Goal: Information Seeking & Learning: Find specific fact

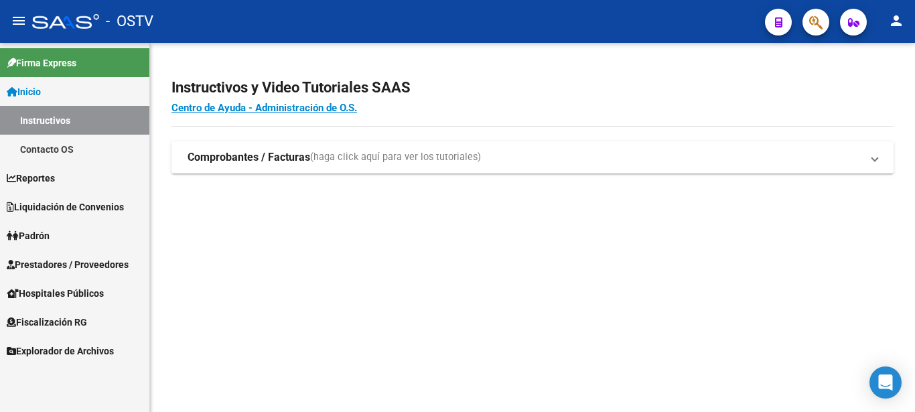
click at [50, 235] on span "Padrón" at bounding box center [28, 235] width 43 height 15
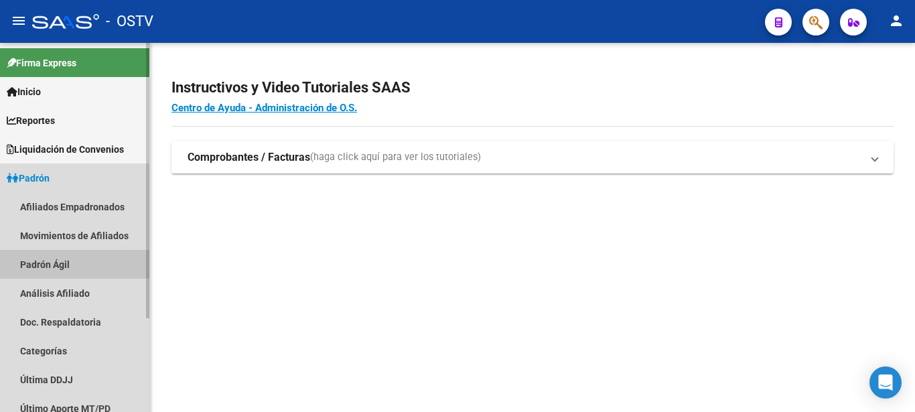
click at [61, 269] on link "Padrón Ágil" at bounding box center [74, 264] width 149 height 29
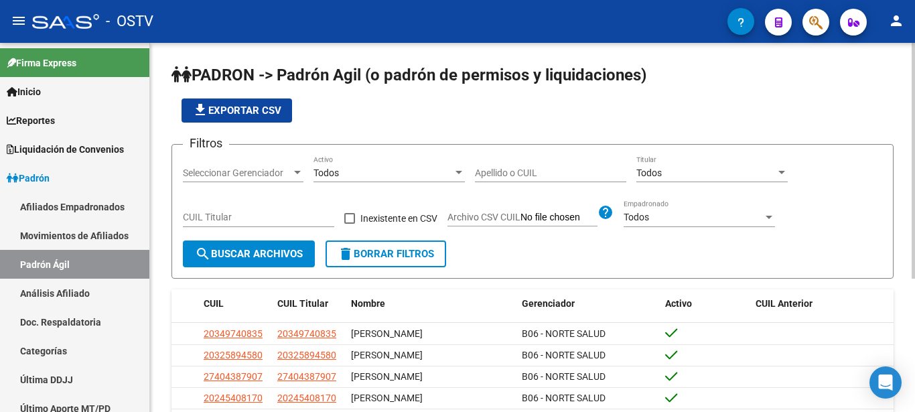
click at [505, 171] on input "Apellido o CUIL" at bounding box center [550, 172] width 151 height 11
type input "[PERSON_NAME]"
paste input "20-38243512-6"
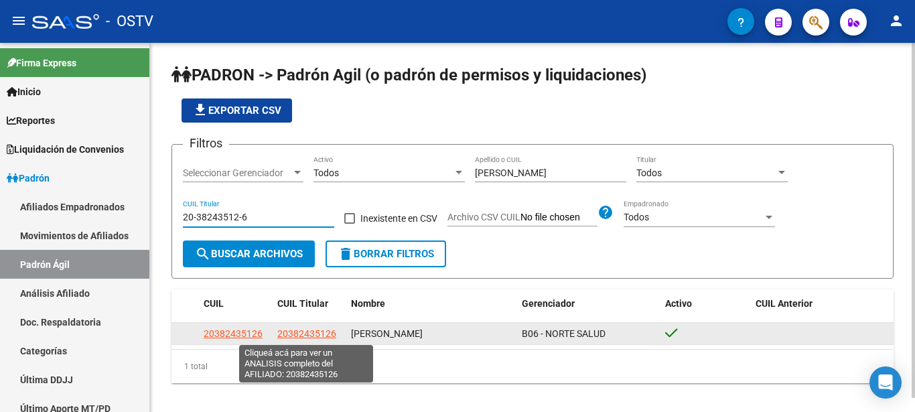
type input "20-38243512-6"
click at [313, 333] on span "20382435126" at bounding box center [306, 333] width 59 height 11
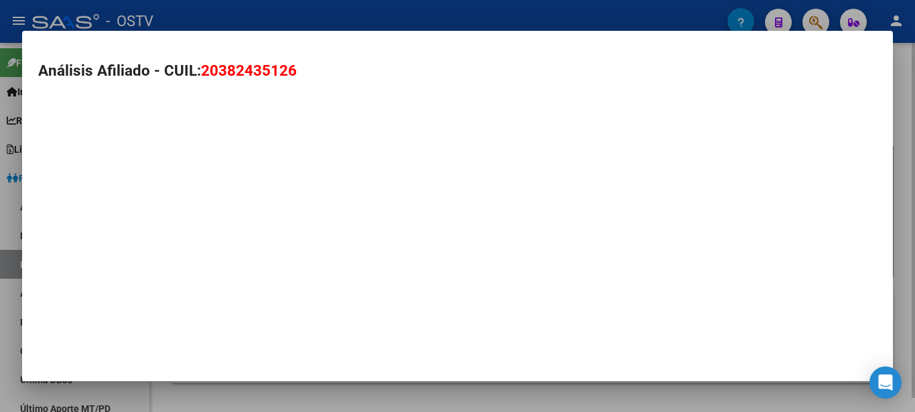
click at [313, 333] on mat-dialog-container "Análisis Afiliado - CUIL: 20382435126" at bounding box center [457, 206] width 871 height 350
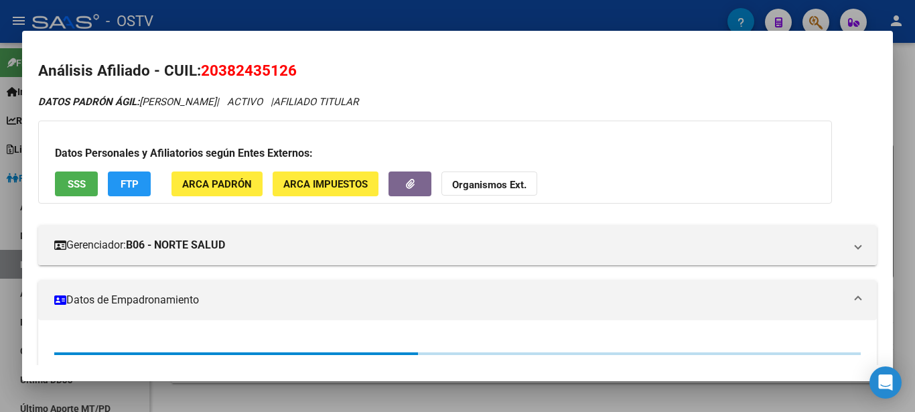
drag, startPoint x: 193, startPoint y: 108, endPoint x: 192, endPoint y: 125, distance: 16.8
click at [194, 121] on div "DATOS PADRÓN ÁGIL: [PERSON_NAME] | ACTIVO | AFILIADO TITULAR Datos Personales y…" at bounding box center [457, 321] width 838 height 454
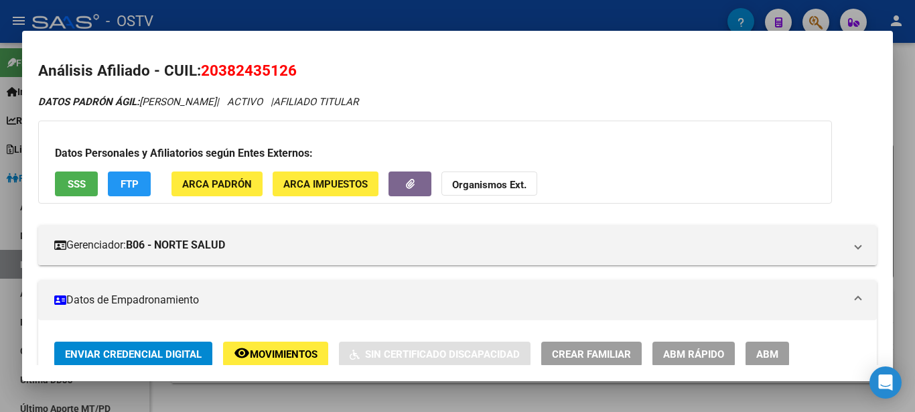
drag, startPoint x: 143, startPoint y: 100, endPoint x: 264, endPoint y: 100, distance: 120.5
click at [264, 100] on icon "DATOS PADRÓN ÁGIL: [PERSON_NAME] | ACTIVO | AFILIADO TITULAR" at bounding box center [198, 102] width 320 height 12
copy icon "[PERSON_NAME]"
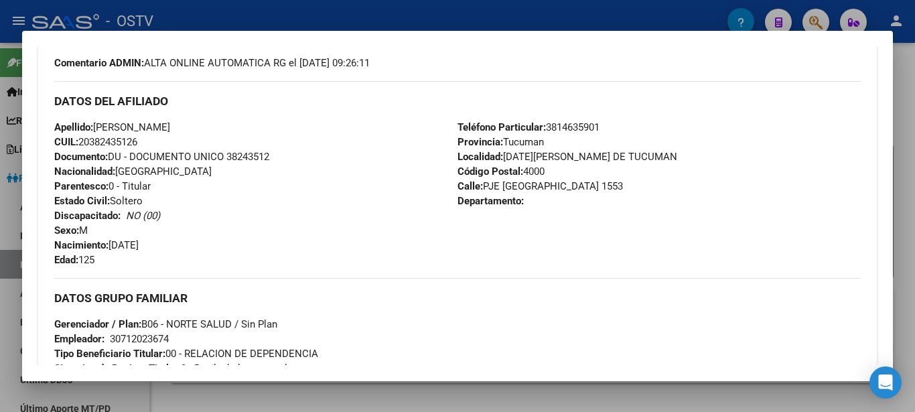
scroll to position [434, 0]
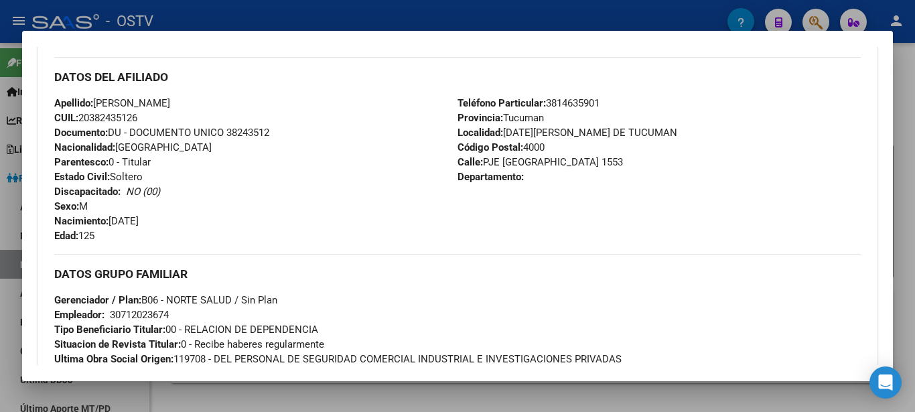
click at [242, 133] on span "Documento: DU - DOCUMENTO UNICO 38243512" at bounding box center [161, 133] width 215 height 12
copy span "DU - DOCUMENTO UNICO"
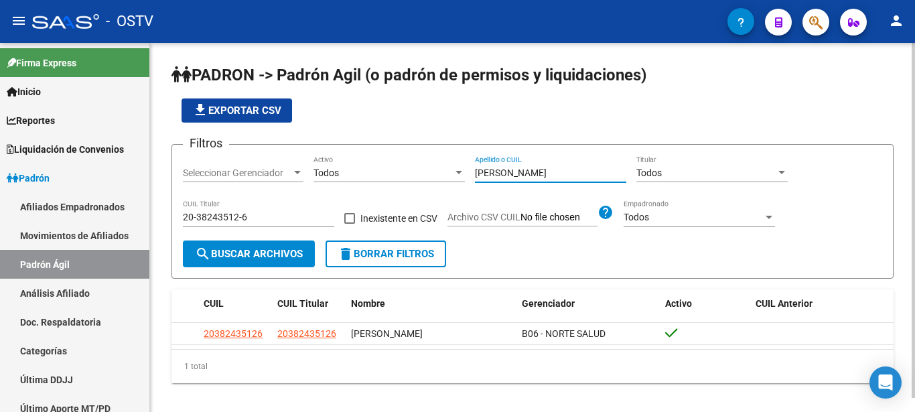
drag, startPoint x: 544, startPoint y: 168, endPoint x: 435, endPoint y: 174, distance: 110.0
click at [475, 173] on input "[PERSON_NAME]" at bounding box center [550, 172] width 151 height 11
type input "[PERSON_NAME]"
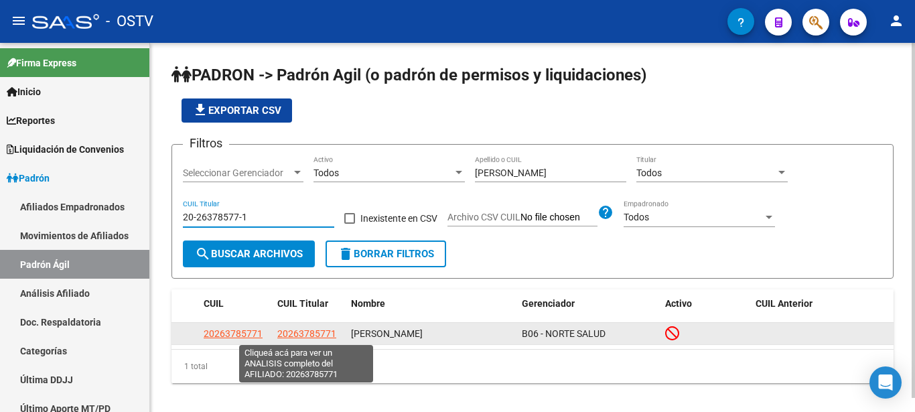
type input "20-26378577-1"
click at [315, 334] on span "20263785771" at bounding box center [306, 333] width 59 height 11
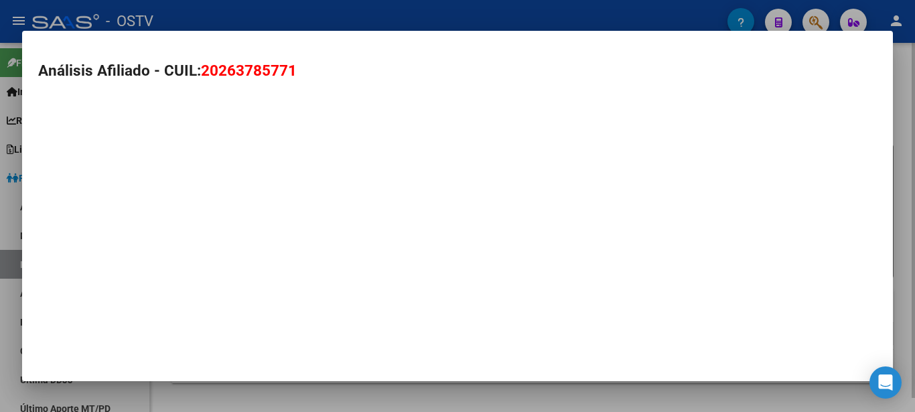
type textarea "20263785771"
click at [315, 334] on mat-dialog-container "Análisis Afiliado - CUIL: 20263785771" at bounding box center [457, 206] width 871 height 350
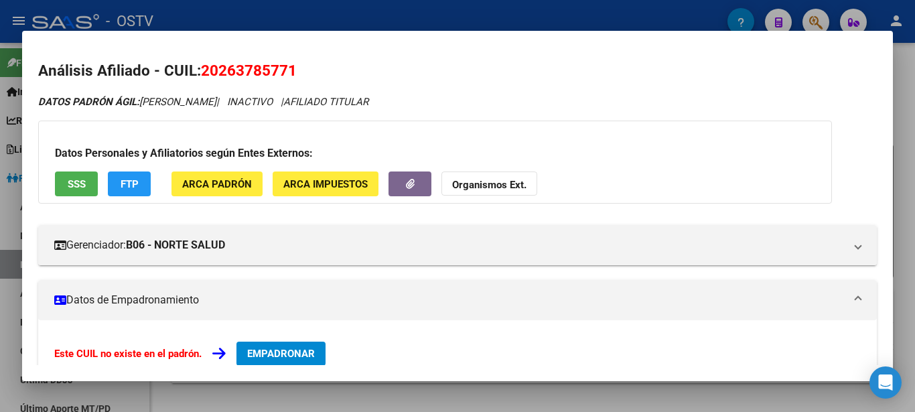
click at [260, 116] on div "DATOS PADRÓN ÁGIL: [PERSON_NAME] | INACTIVO | AFILIADO TITULAR Datos Personales…" at bounding box center [457, 335] width 838 height 483
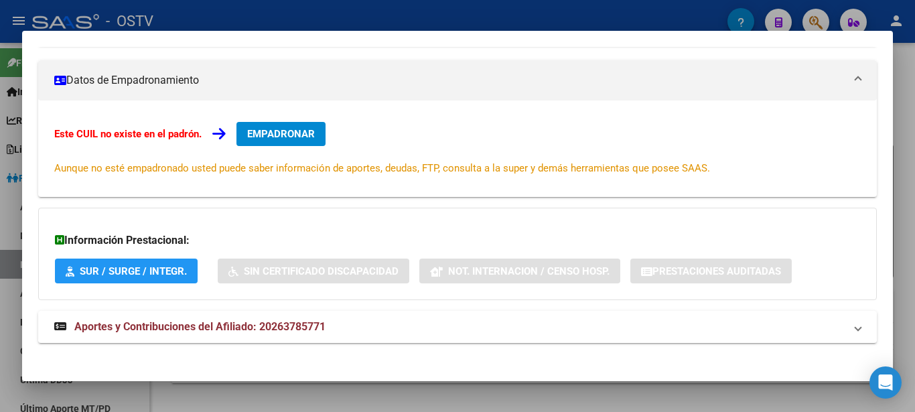
scroll to position [228, 0]
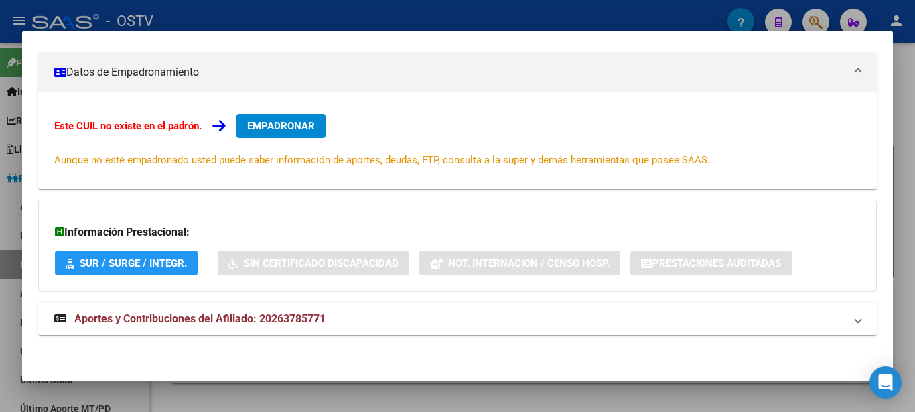
click at [218, 327] on strong "Aportes y Contribuciones del Afiliado: 20263785771" at bounding box center [189, 319] width 271 height 16
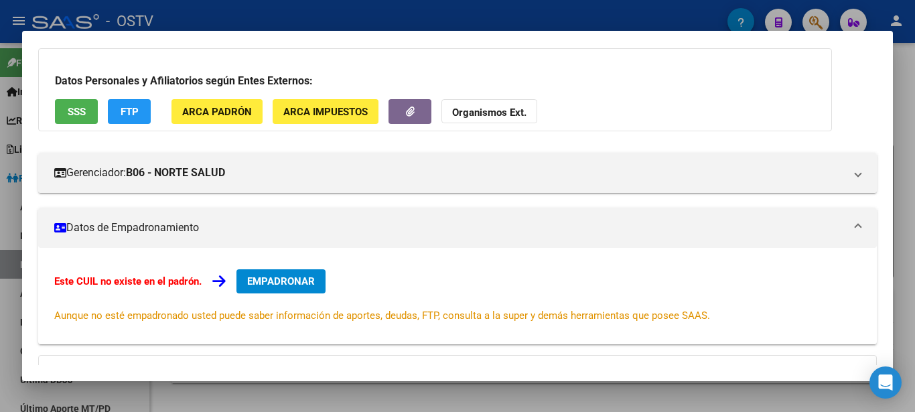
scroll to position [0, 0]
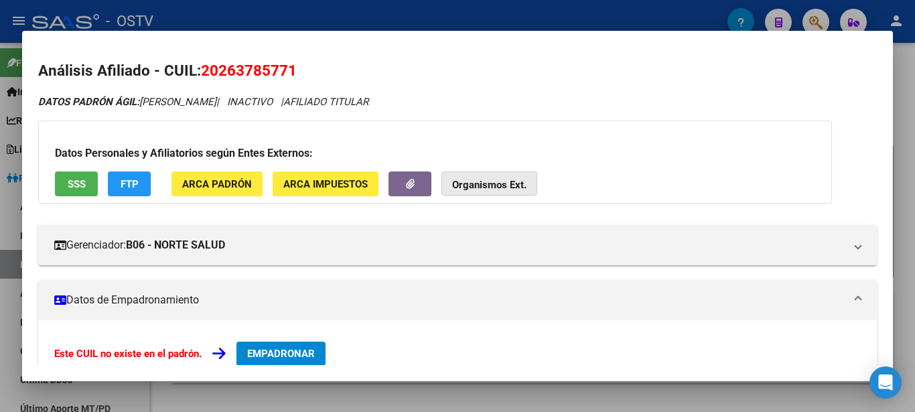
click at [477, 180] on strong "Organismos Ext." at bounding box center [489, 185] width 74 height 12
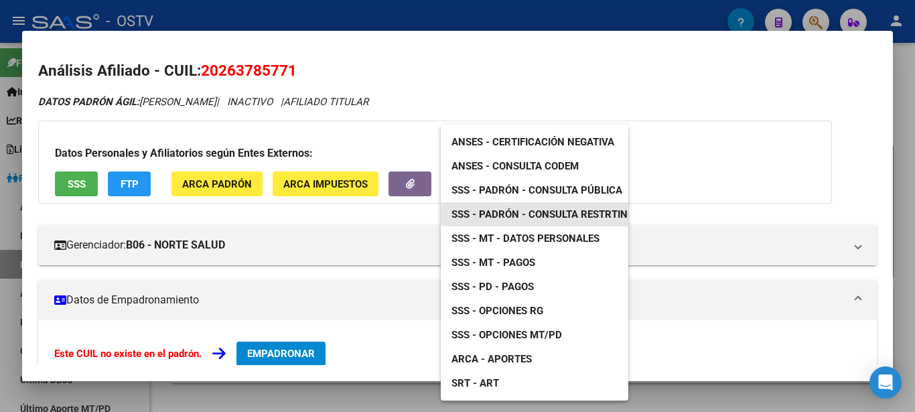
click at [505, 210] on span "SSS - Padrón - Consulta Restrtingida" at bounding box center [550, 214] width 199 height 12
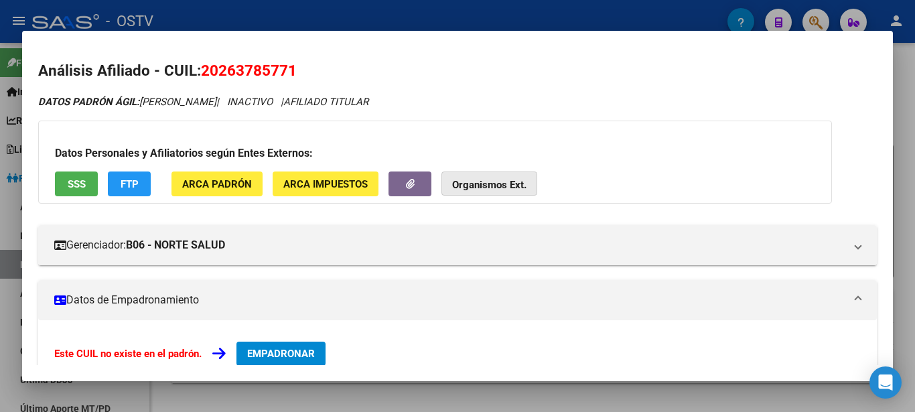
click at [470, 183] on strong "Organismos Ext." at bounding box center [489, 185] width 74 height 12
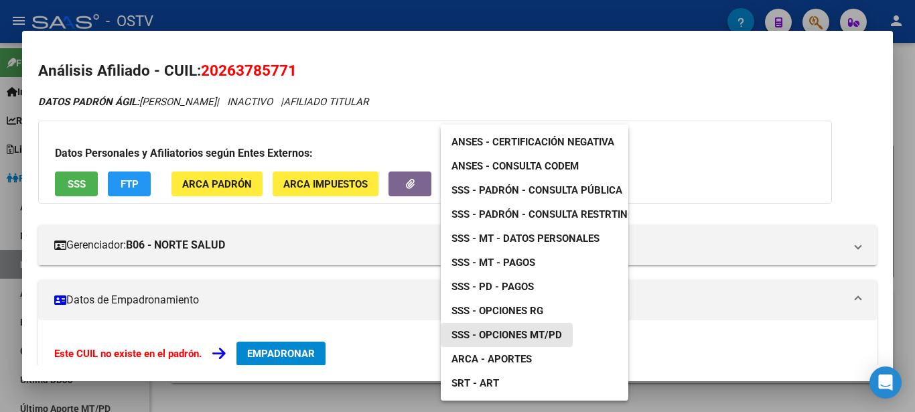
click at [530, 334] on span "SSS - Opciones MT/PD" at bounding box center [506, 335] width 110 height 12
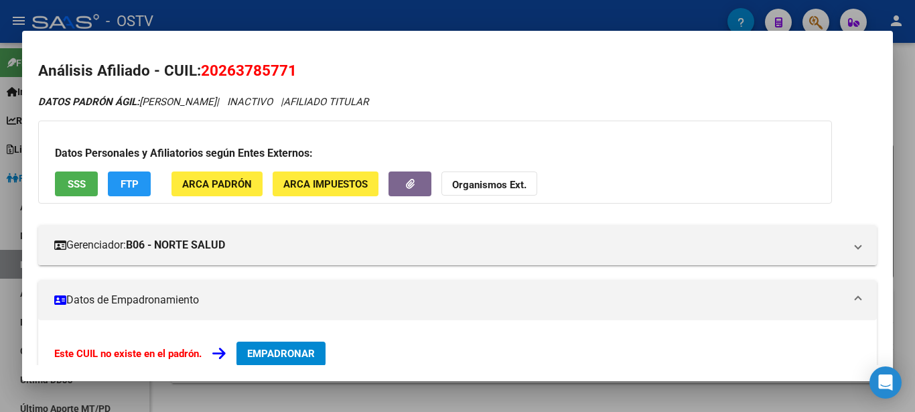
drag, startPoint x: 144, startPoint y: 100, endPoint x: 273, endPoint y: 96, distance: 128.7
click at [273, 96] on div "DATOS PADRÓN ÁGIL: [PERSON_NAME] | INACTIVO | AFILIADO TITULAR" at bounding box center [457, 101] width 838 height 15
copy icon "[PERSON_NAME]"
drag, startPoint x: 287, startPoint y: 67, endPoint x: 222, endPoint y: 67, distance: 64.3
click at [222, 67] on span "20263785771" at bounding box center [249, 70] width 96 height 17
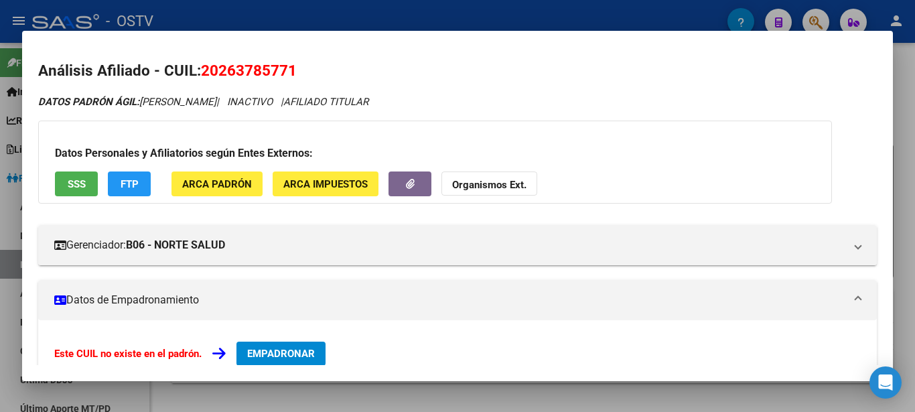
copy span "26378577"
click at [489, 185] on strong "Organismos Ext." at bounding box center [489, 185] width 74 height 12
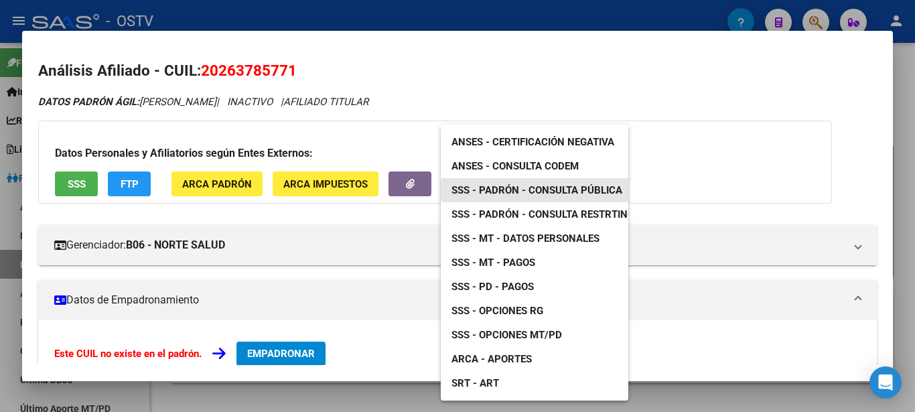
click at [550, 189] on span "SSS - Padrón - Consulta Pública" at bounding box center [536, 190] width 171 height 12
